Goal: Task Accomplishment & Management: Use online tool/utility

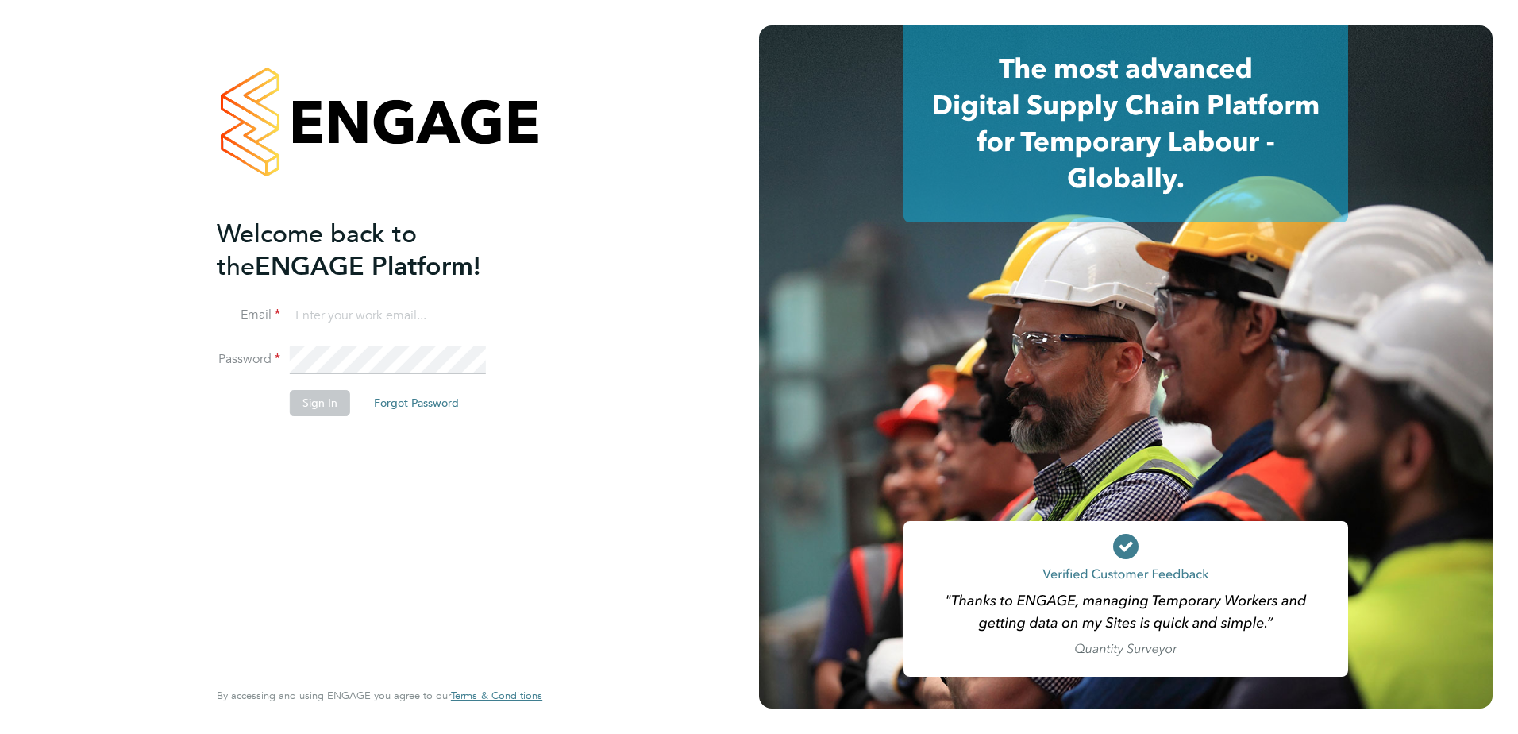
type input "fidel.hill@vistry.co.uk"
click at [315, 408] on button "Sign In" at bounding box center [320, 402] width 60 height 25
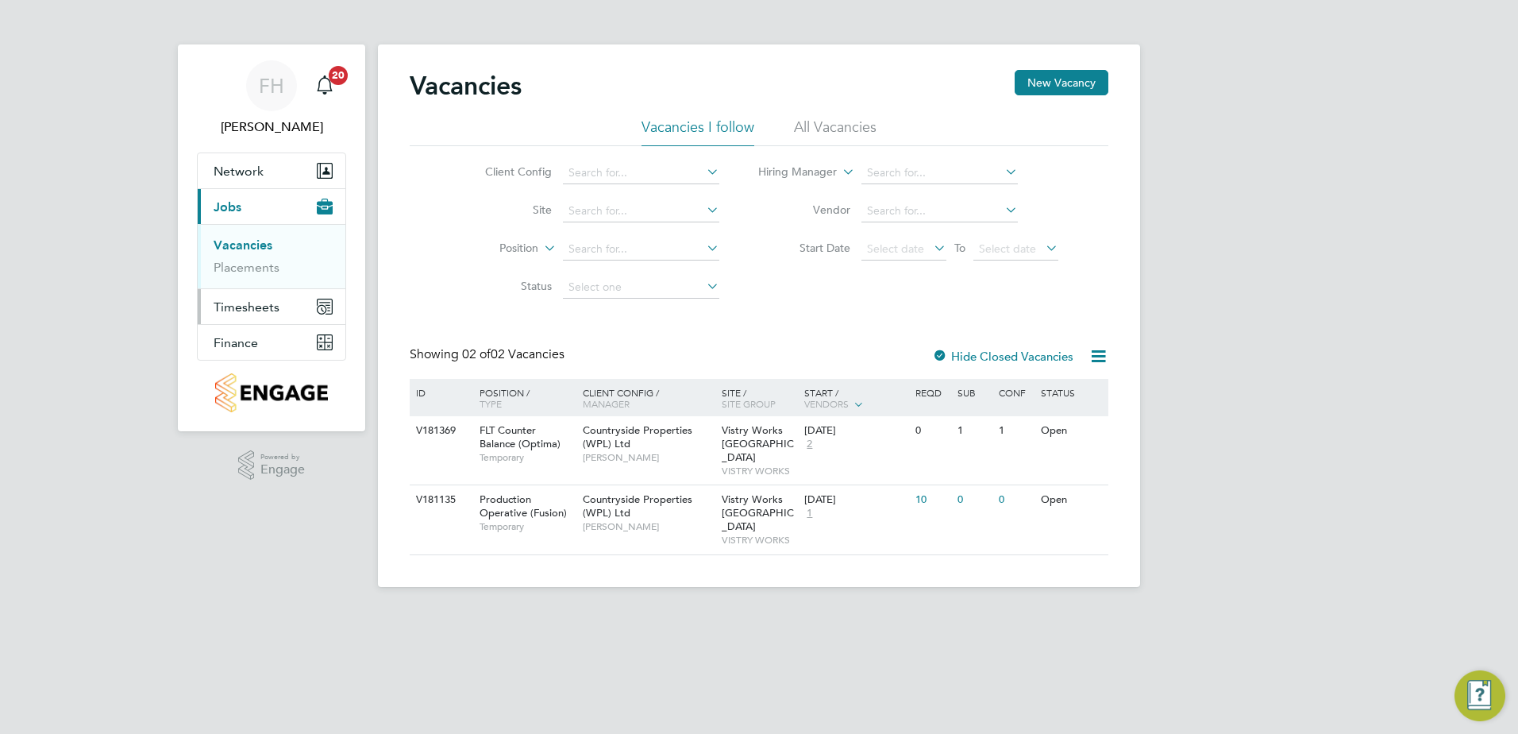
click at [252, 310] on span "Timesheets" at bounding box center [247, 306] width 66 height 15
click at [246, 283] on link "Timesheets" at bounding box center [247, 280] width 66 height 15
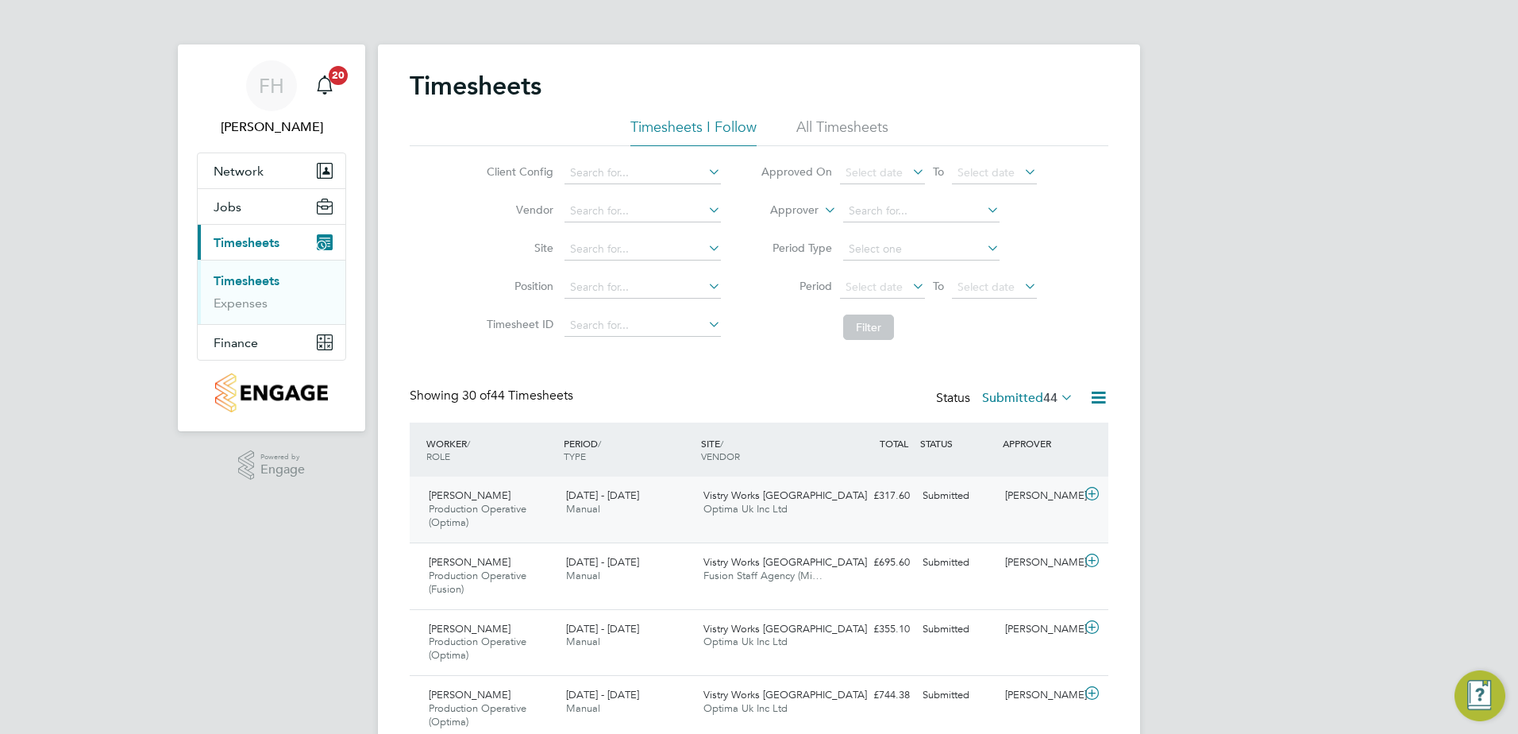
click at [1090, 494] on icon at bounding box center [1092, 493] width 20 height 13
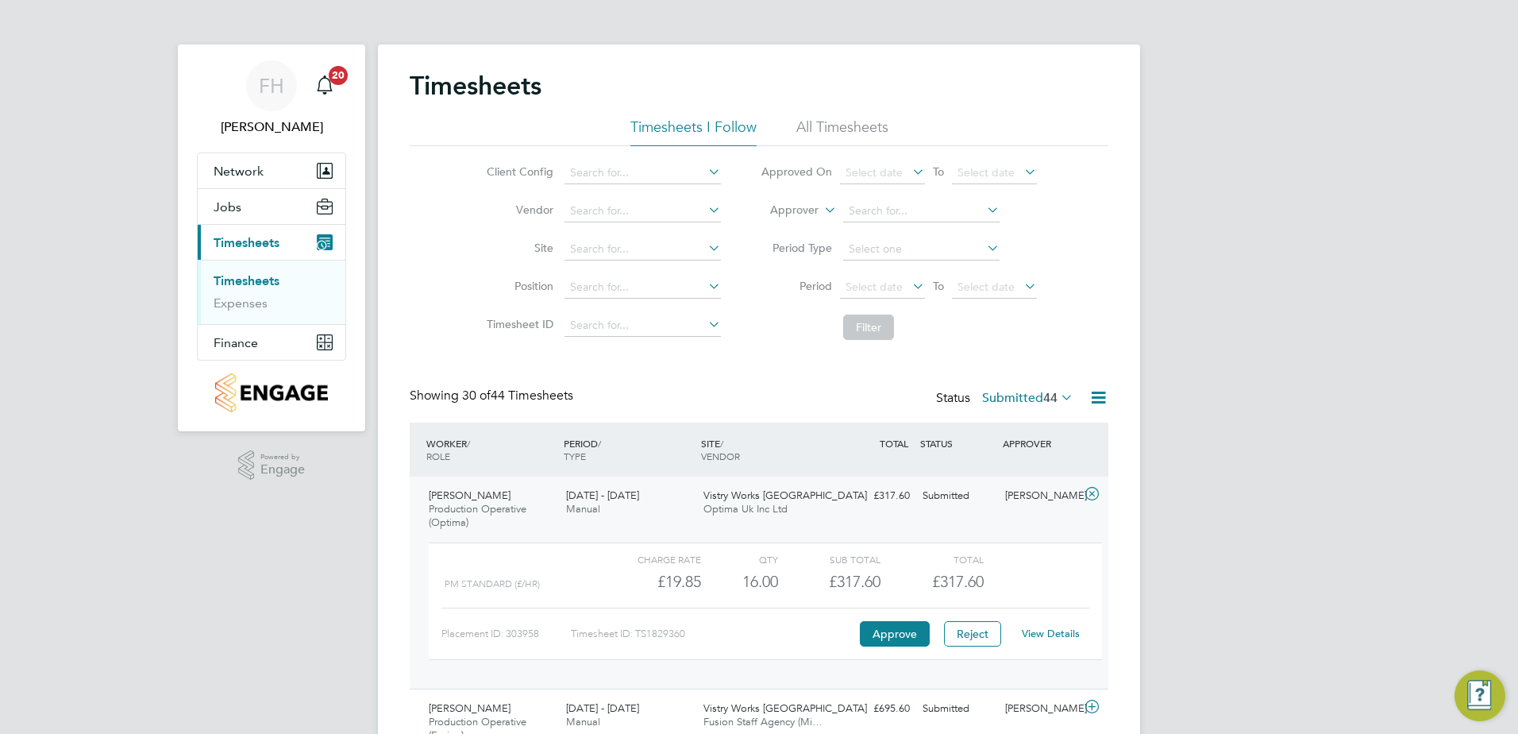
click at [1044, 633] on link "View Details" at bounding box center [1051, 632] width 58 height 13
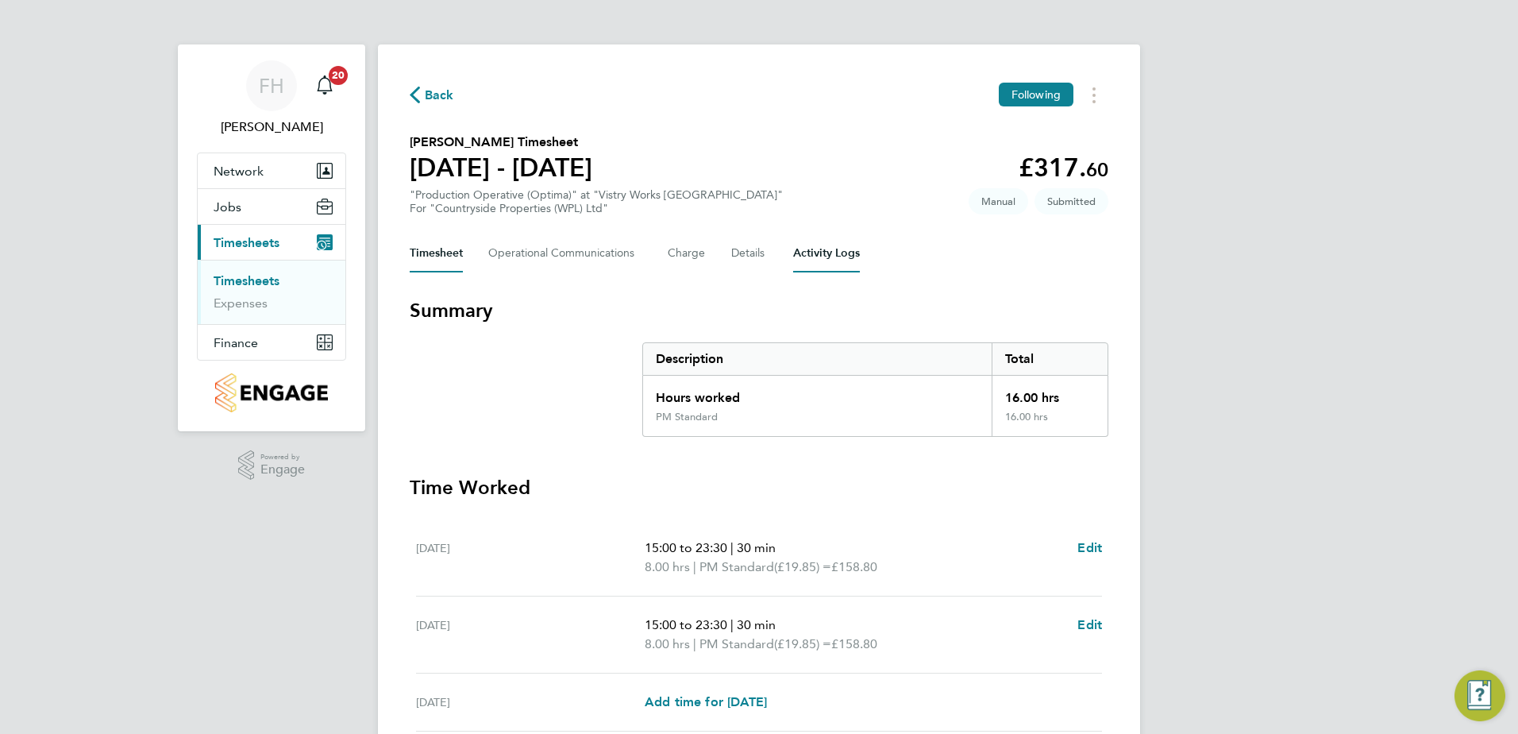
click at [853, 251] on Logs-tab "Activity Logs" at bounding box center [826, 253] width 67 height 38
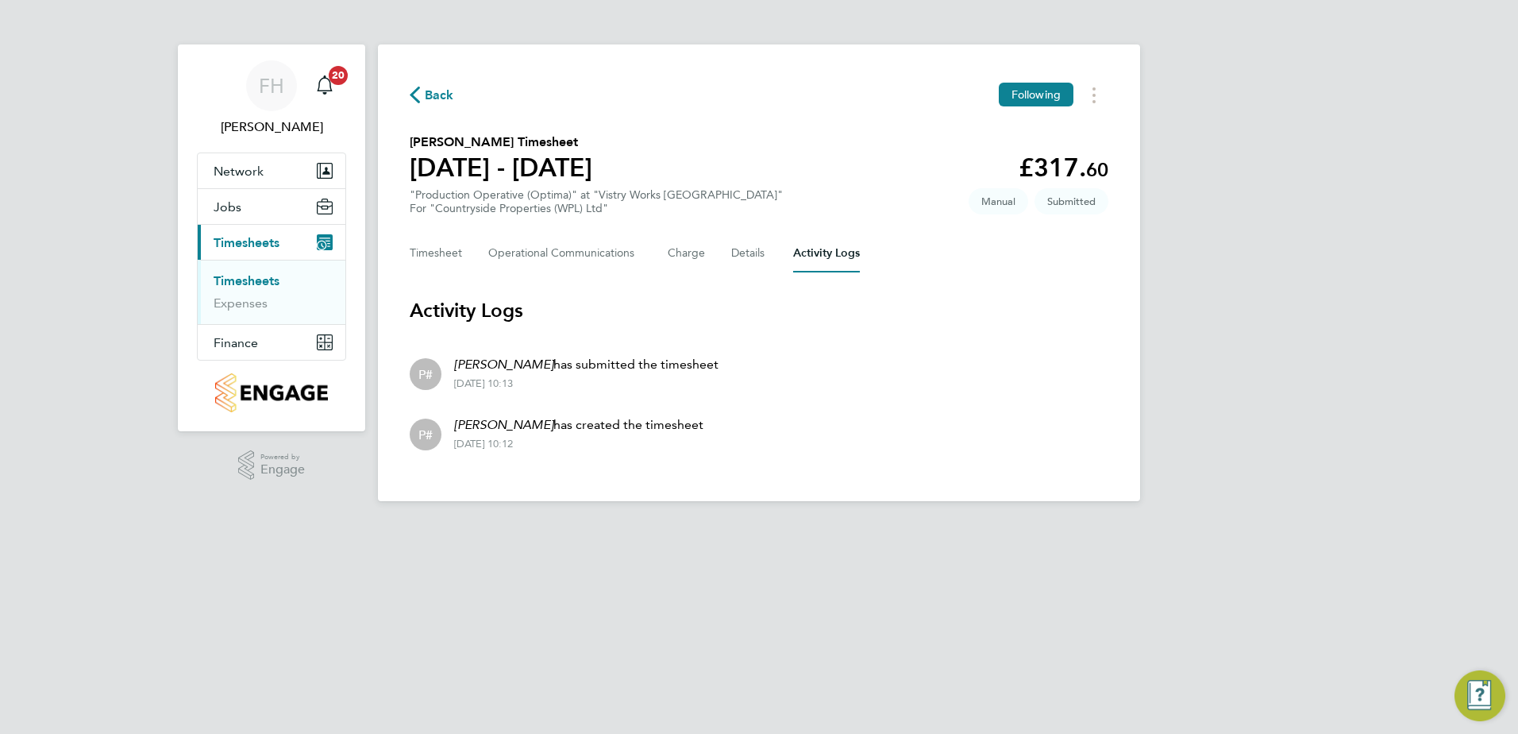
click at [429, 92] on span "Back" at bounding box center [439, 95] width 29 height 19
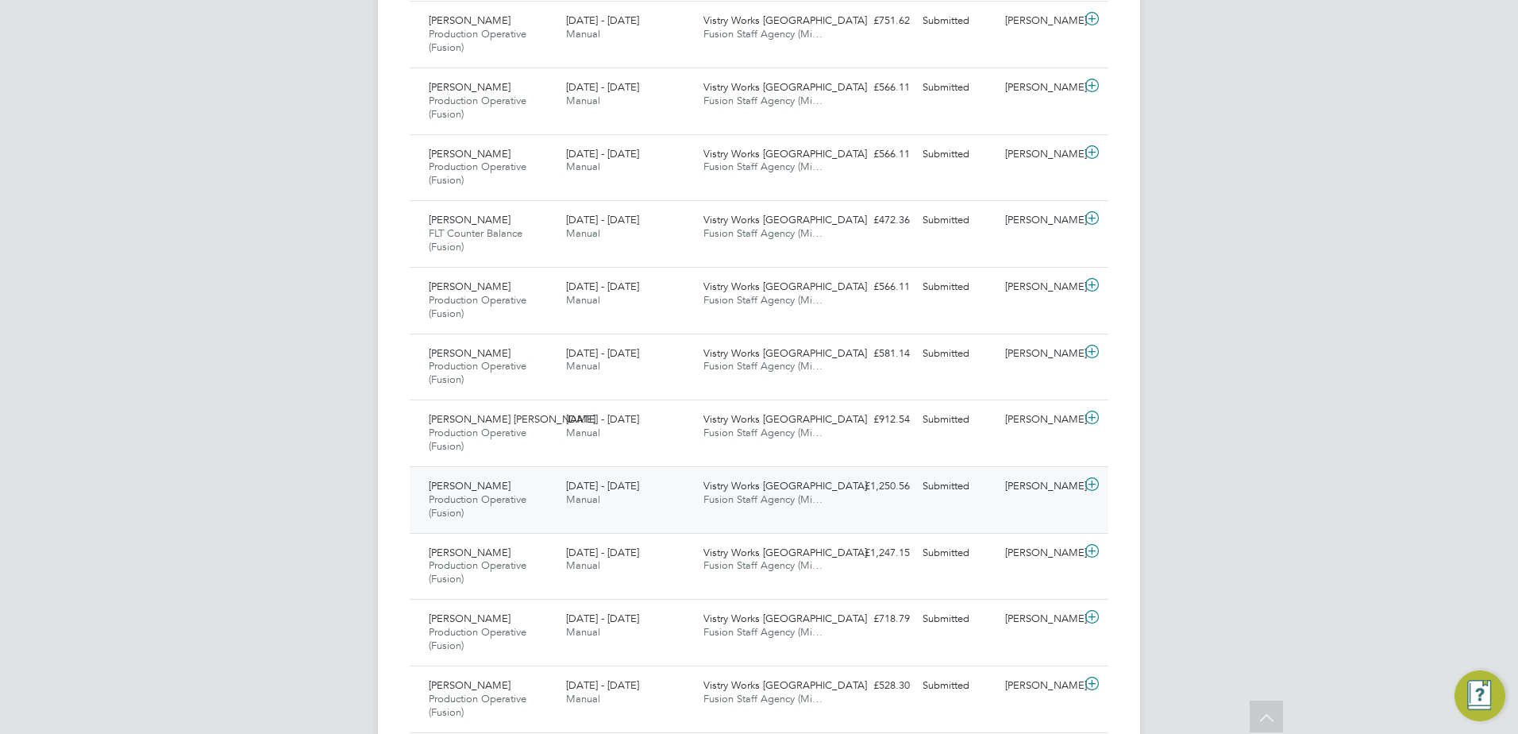
click at [1092, 483] on icon at bounding box center [1092, 484] width 20 height 13
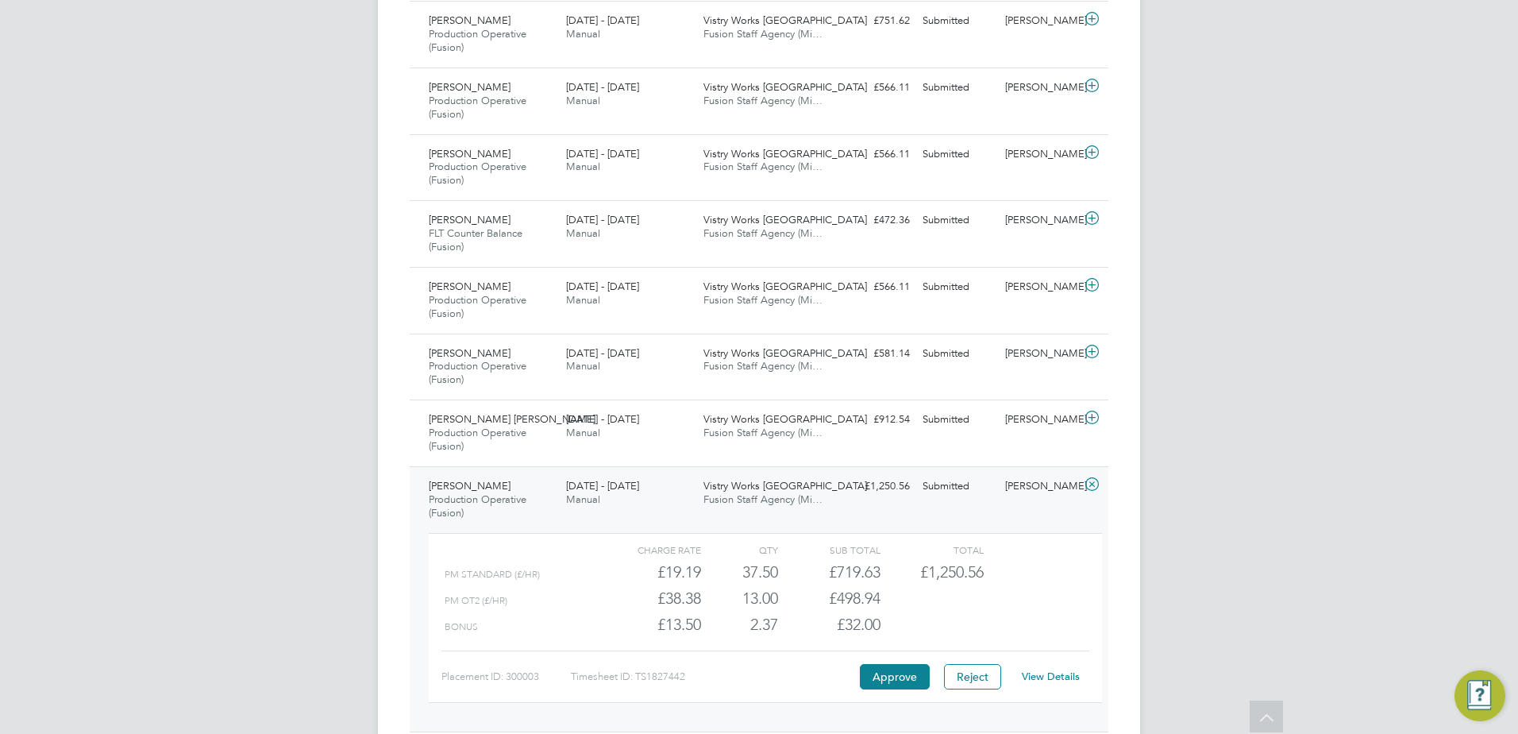
click at [1067, 674] on link "View Details" at bounding box center [1051, 675] width 58 height 13
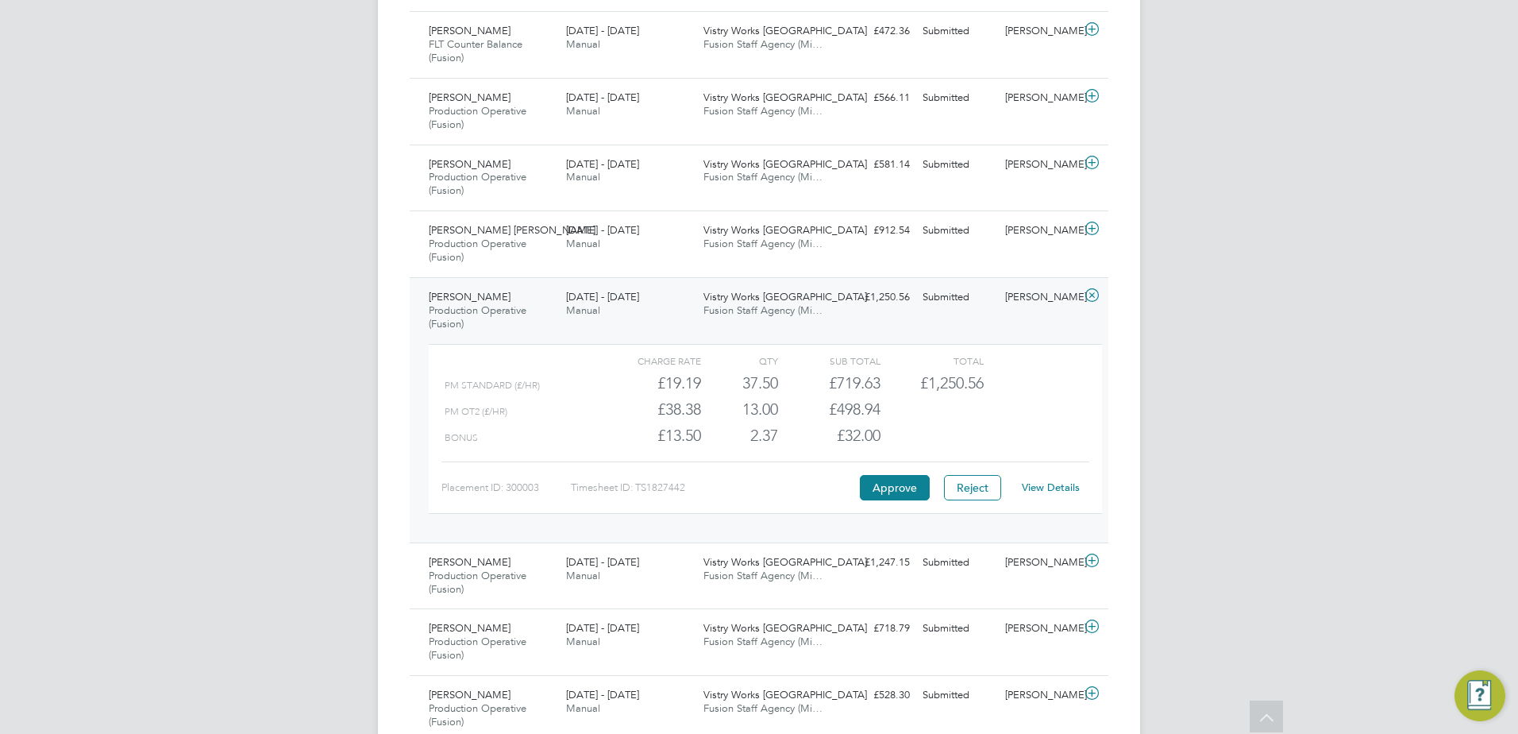
scroll to position [848, 0]
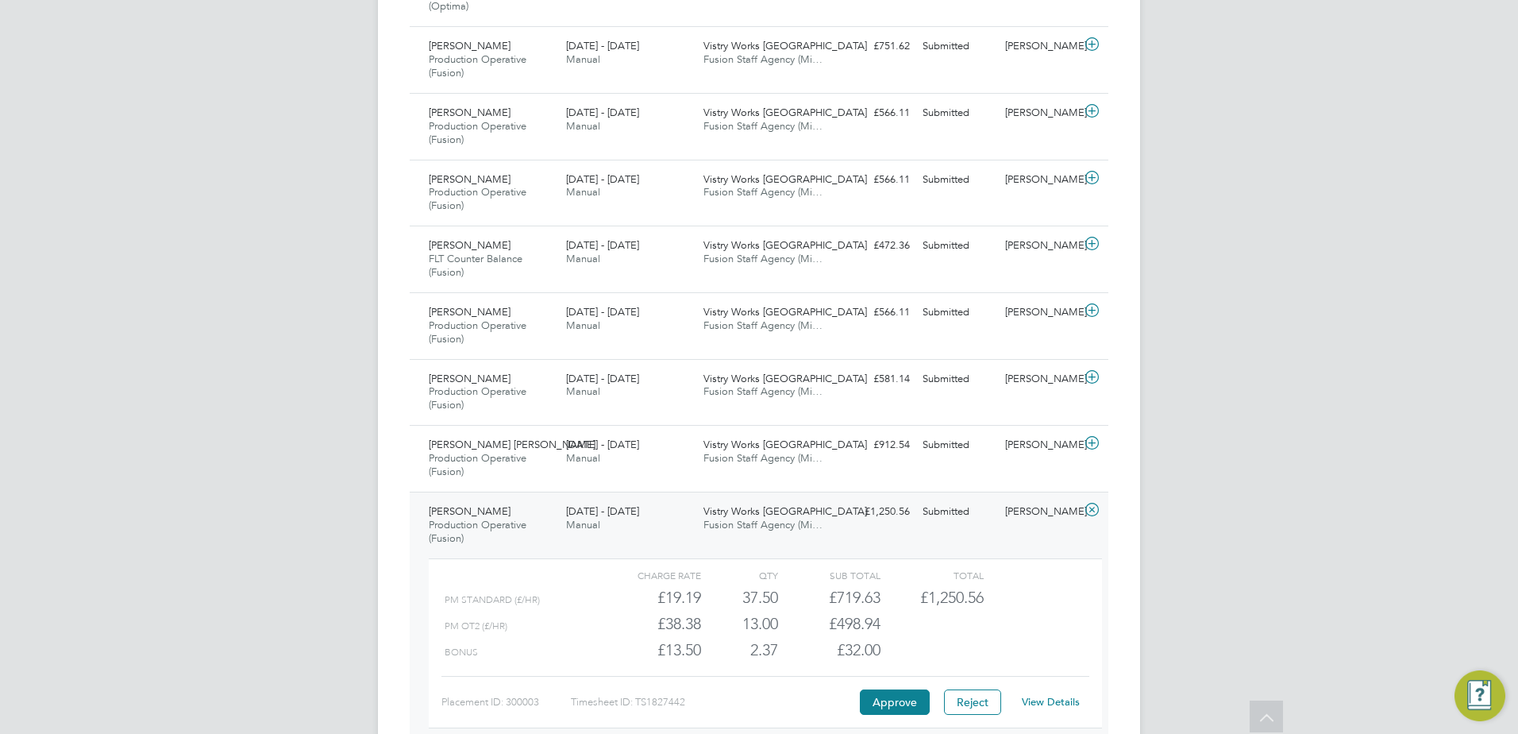
click at [1096, 509] on icon at bounding box center [1092, 509] width 20 height 13
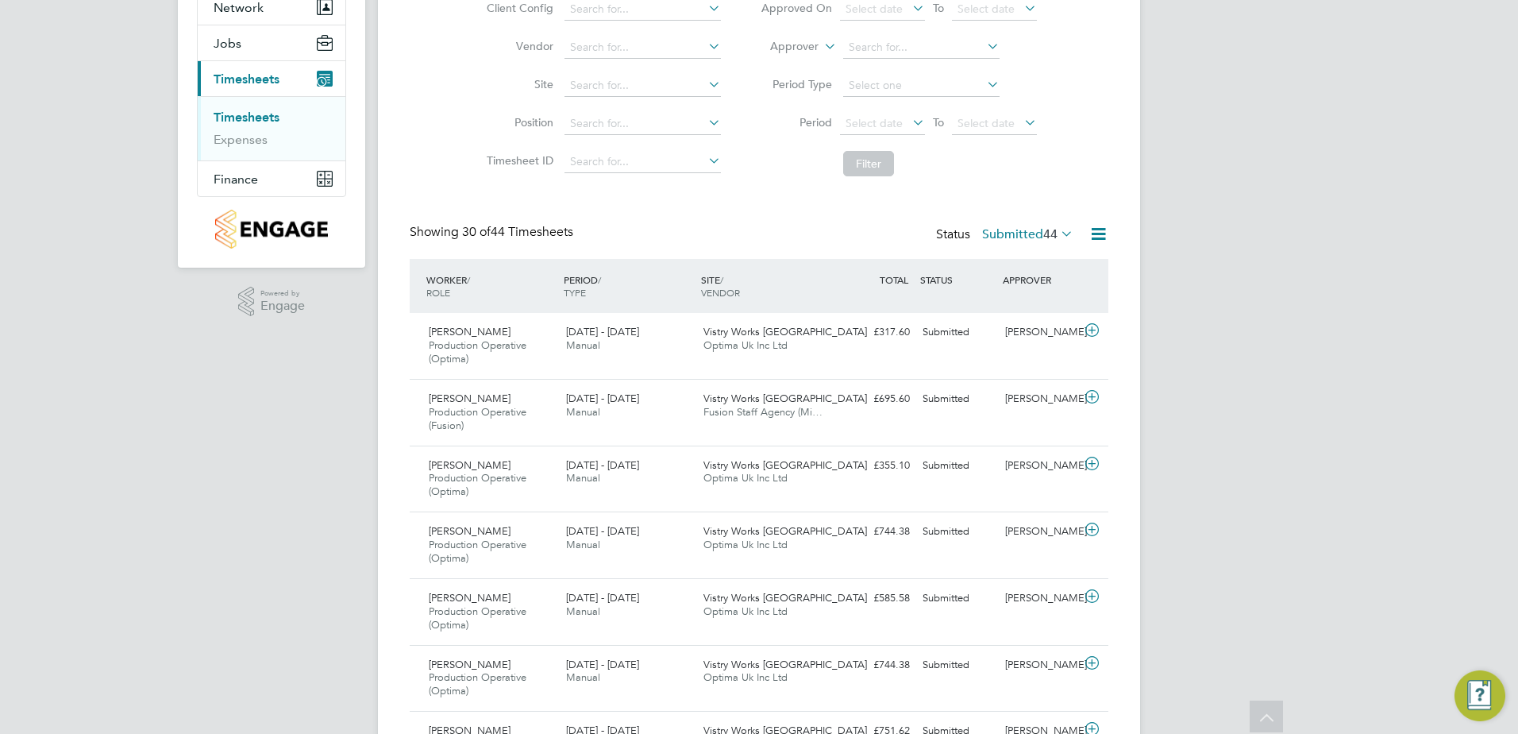
scroll to position [0, 0]
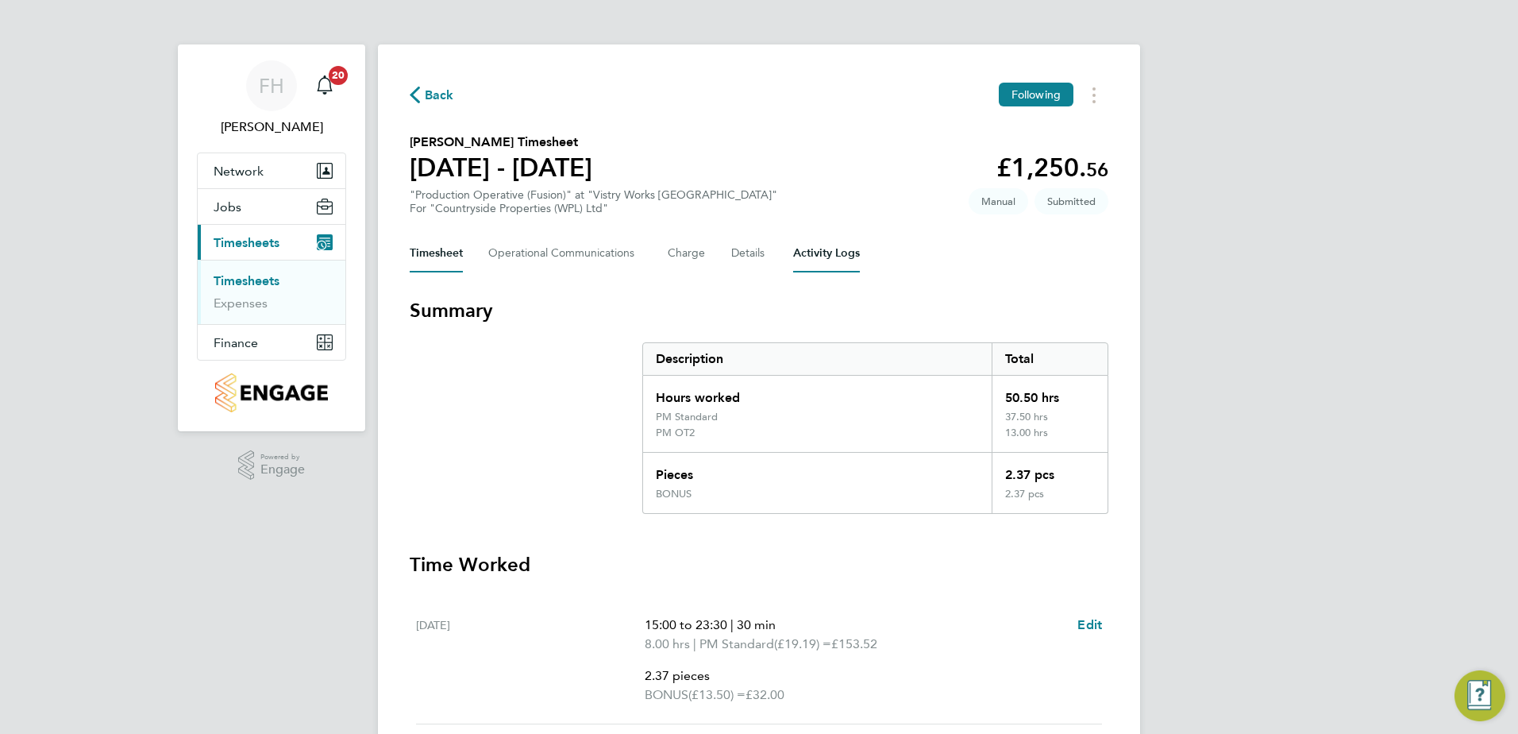
click at [820, 263] on Logs-tab "Activity Logs" at bounding box center [826, 253] width 67 height 38
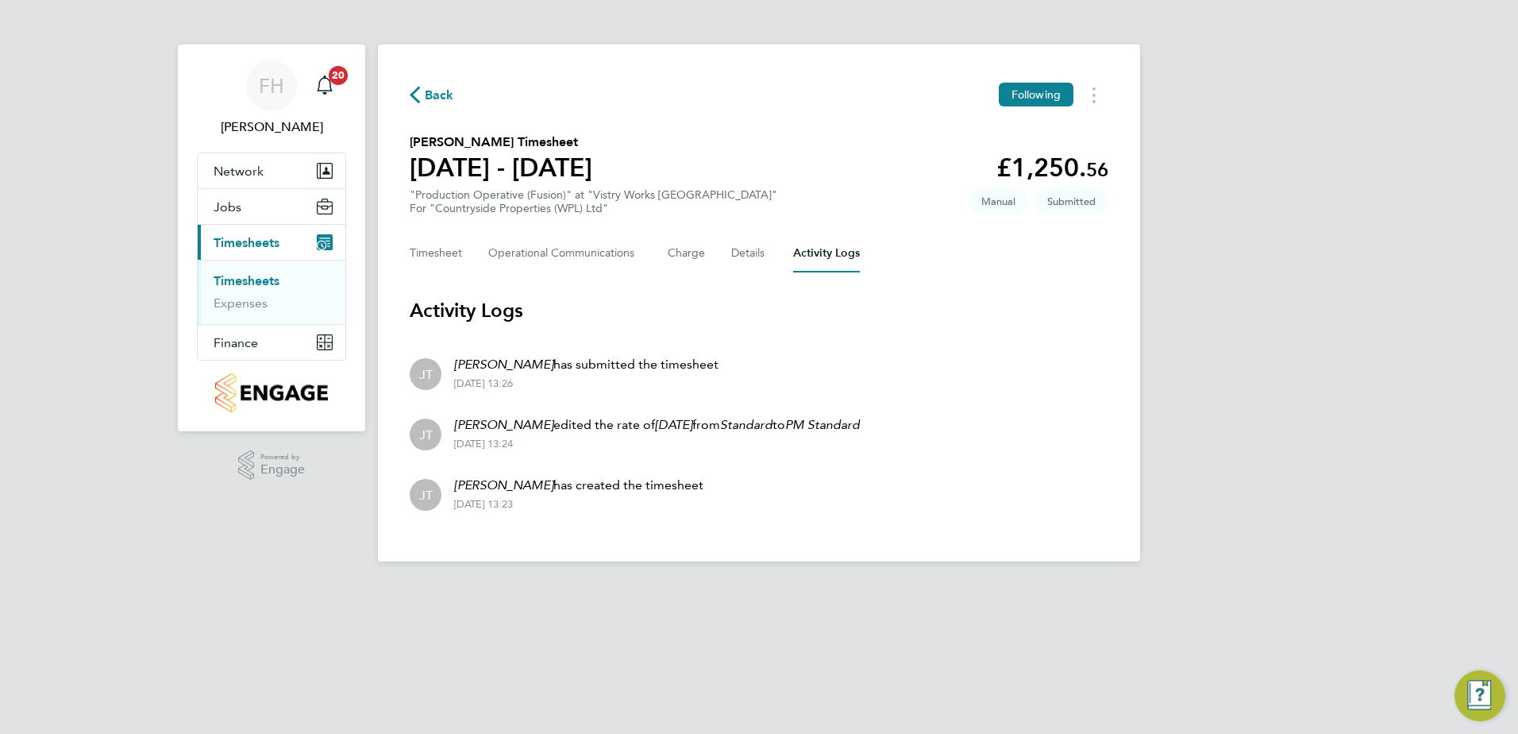
click at [730, 587] on html "FH [PERSON_NAME] Notifications 20 Applications: Network Team Members Sites Work…" at bounding box center [759, 293] width 1518 height 587
